Goal: Task Accomplishment & Management: Complete application form

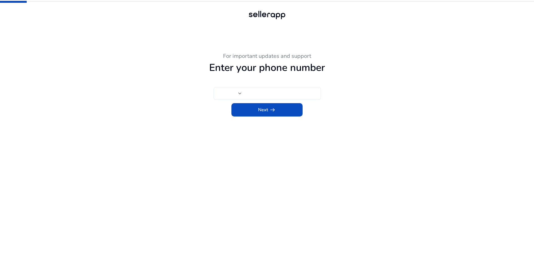
type input "***"
click at [260, 12] on div at bounding box center [267, 14] width 40 height 11
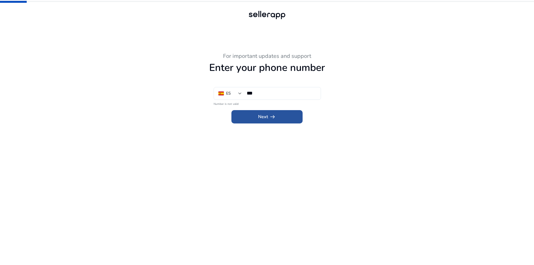
click at [262, 117] on span "Next arrow_right_alt" at bounding box center [267, 116] width 18 height 7
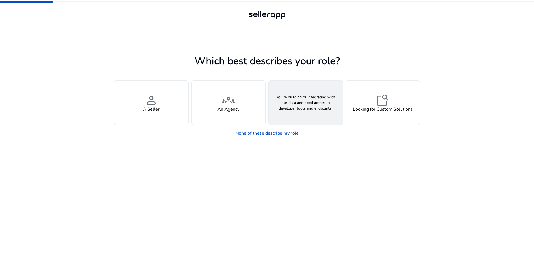
click at [309, 106] on span "webhook" at bounding box center [305, 99] width 13 height 13
